Goal: Navigation & Orientation: Find specific page/section

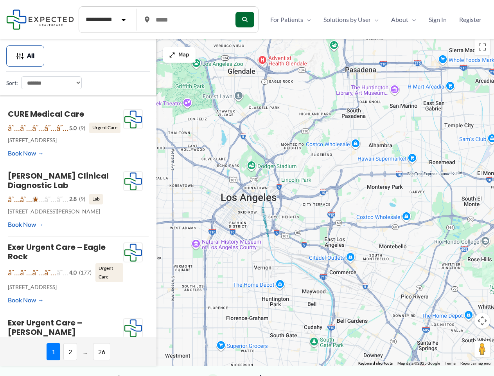
click at [247, 205] on div at bounding box center [247, 200] width 494 height 331
click at [247, 200] on div at bounding box center [247, 200] width 494 height 331
click at [482, 47] on button "Toggle fullscreen view" at bounding box center [483, 47] width 16 height 16
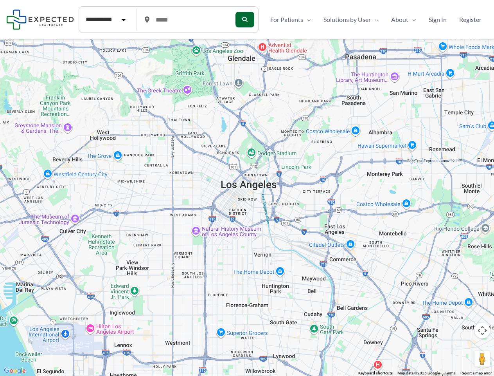
click at [482, 320] on div at bounding box center [247, 188] width 494 height 376
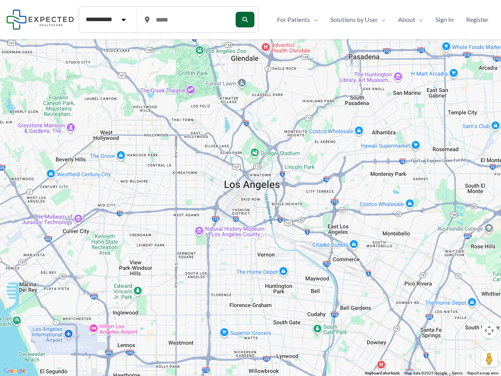
click at [376, 363] on div at bounding box center [250, 188] width 501 height 376
click at [25, 56] on div at bounding box center [250, 188] width 501 height 376
click at [75, 136] on div at bounding box center [250, 188] width 501 height 376
click at [75, 205] on div at bounding box center [250, 188] width 501 height 376
